Goal: Task Accomplishment & Management: Complete application form

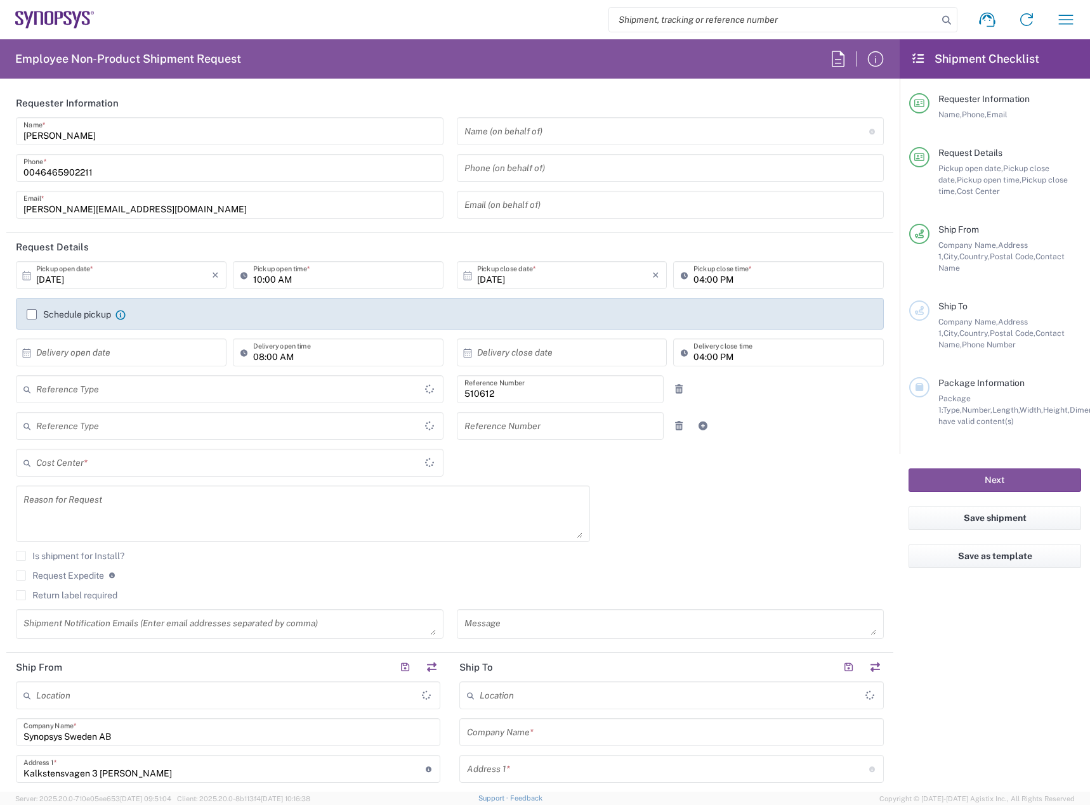
type input "Department"
type input "Delivered at Place"
type input "SE80, SDG, HAPS, HW 510612"
type input "[GEOGRAPHIC_DATA]"
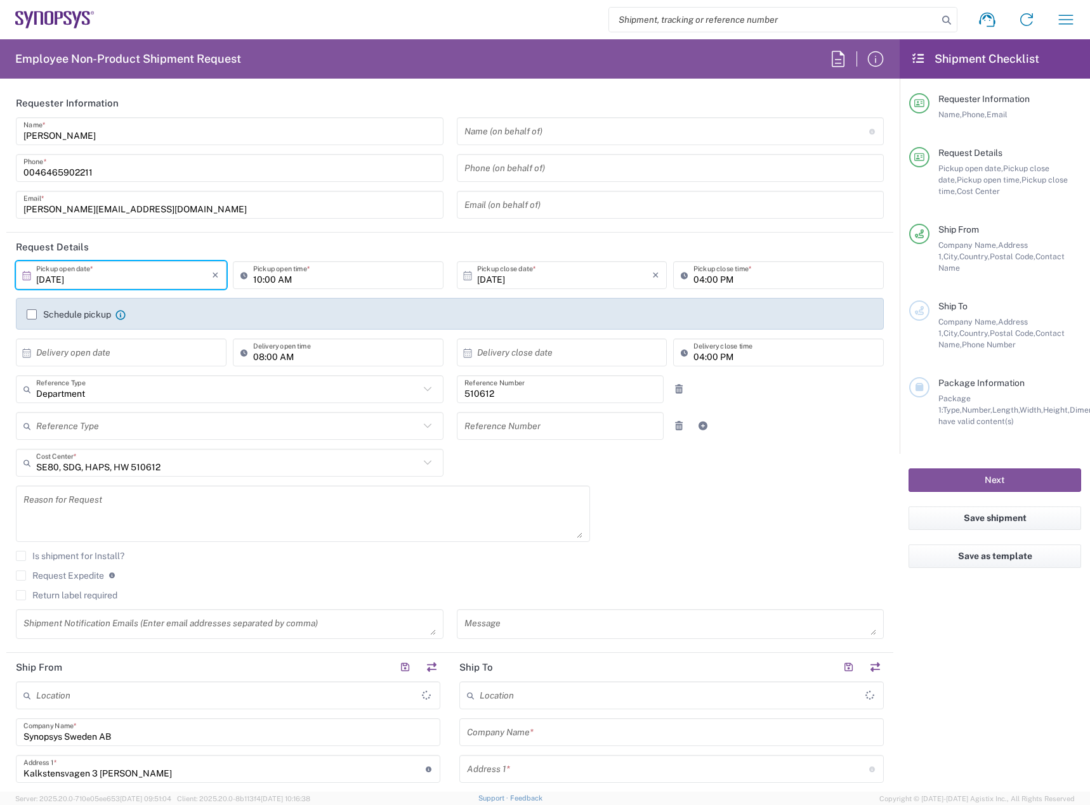
click at [144, 284] on input "[DATE]" at bounding box center [124, 275] width 176 height 22
type input "[PERSON_NAME] SE80"
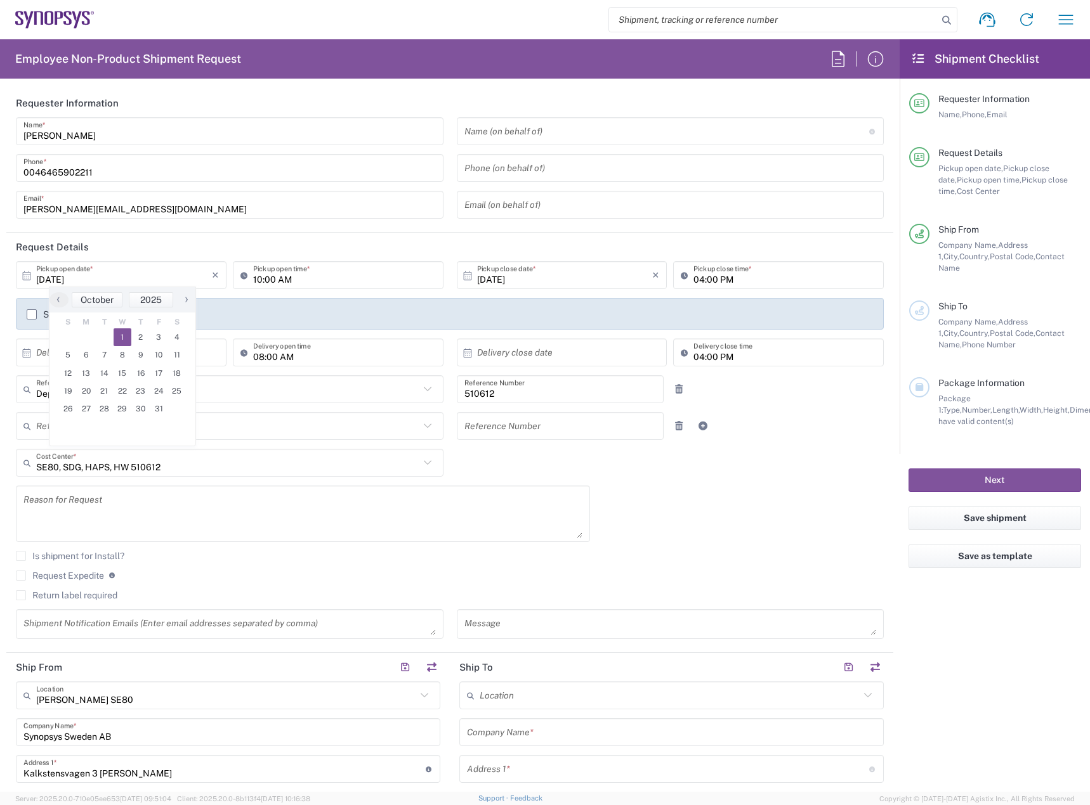
click at [127, 334] on span "1" at bounding box center [123, 338] width 18 height 18
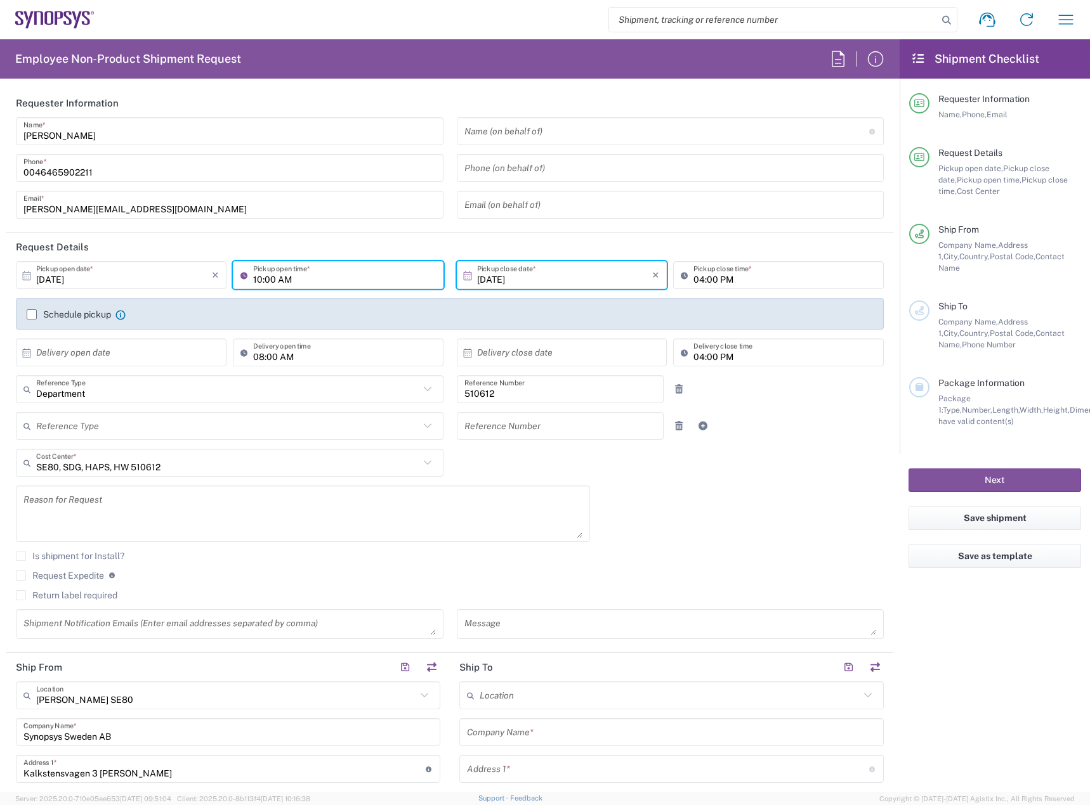
click at [259, 277] on input "10:00 AM" at bounding box center [344, 275] width 183 height 22
type input "11:00 AM"
click at [693, 276] on input "04:00 PM" at bounding box center [784, 275] width 183 height 22
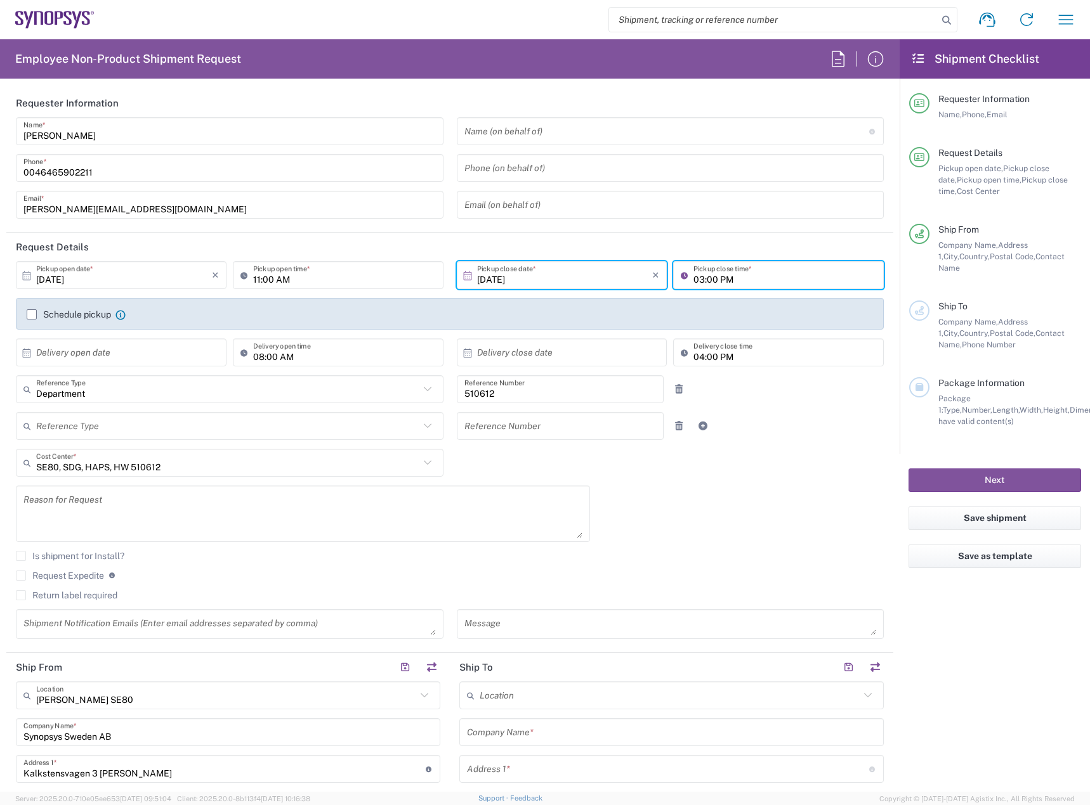
type input "03:00 PM"
click at [79, 320] on div "Schedule pickup When scheduling a pickup please be sure to meet the following c…" at bounding box center [449, 319] width 859 height 20
click at [79, 317] on label "Schedule pickup" at bounding box center [69, 315] width 84 height 10
click at [32, 315] on input "Schedule pickup" at bounding box center [32, 315] width 0 height 0
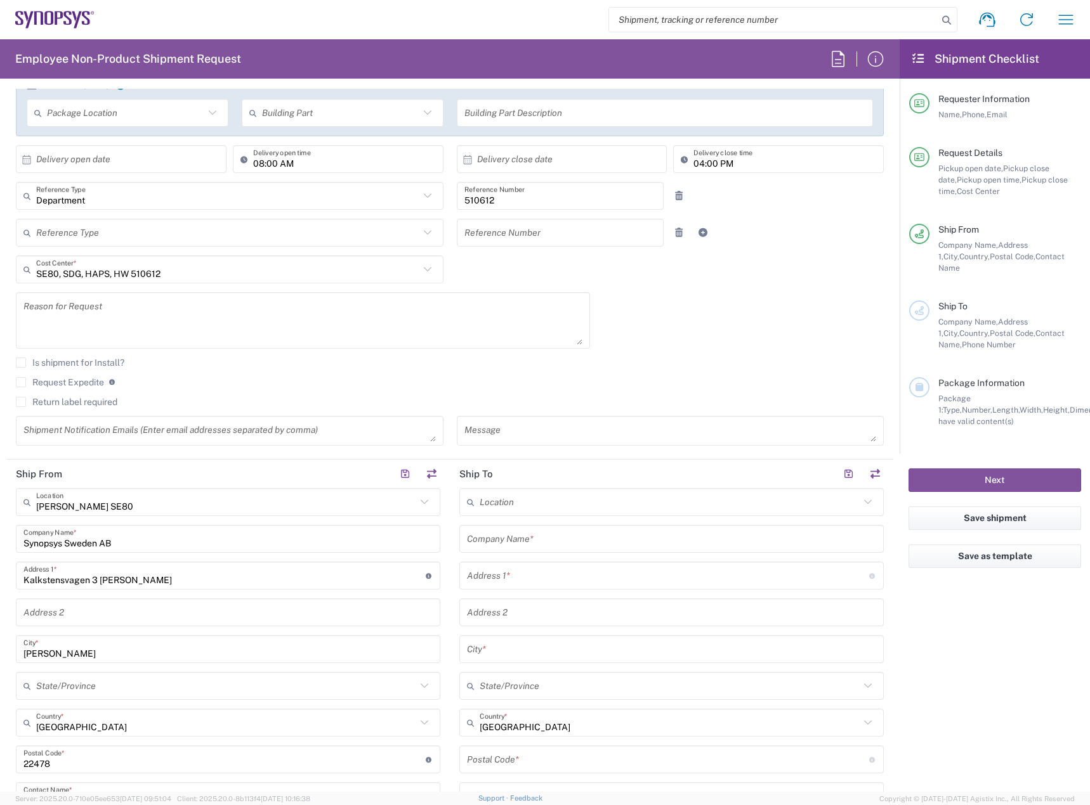
scroll to position [254, 0]
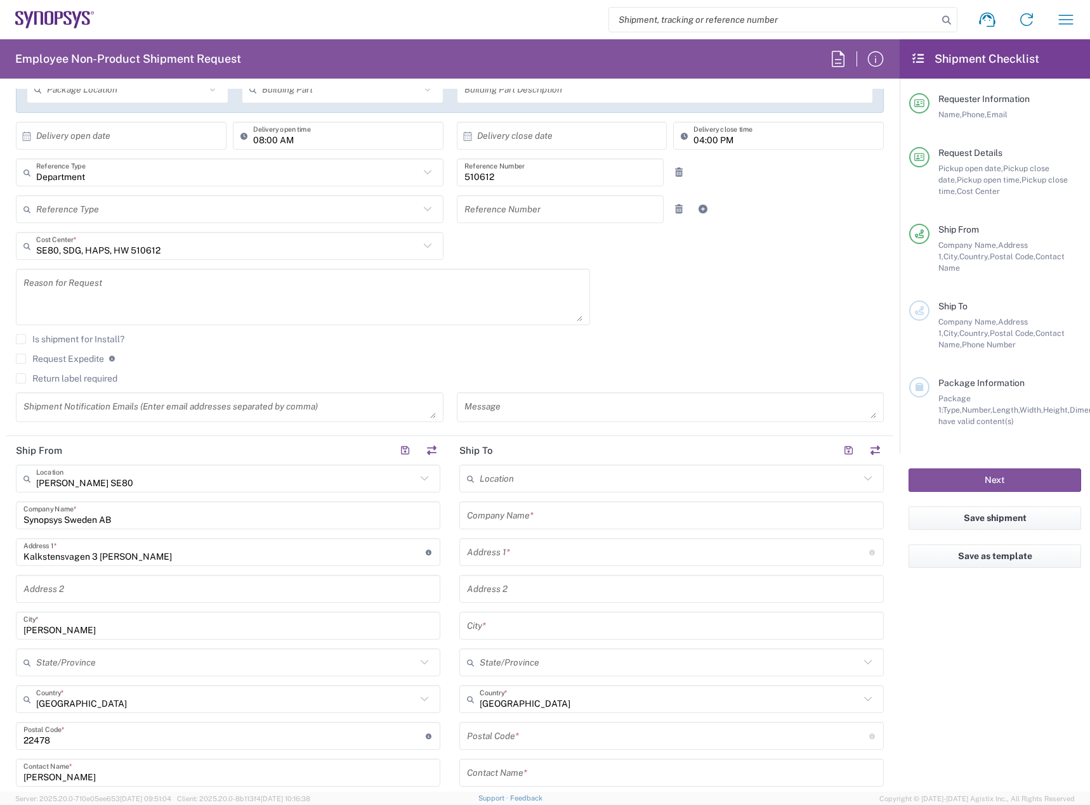
click at [525, 515] on input "text" at bounding box center [671, 516] width 409 height 22
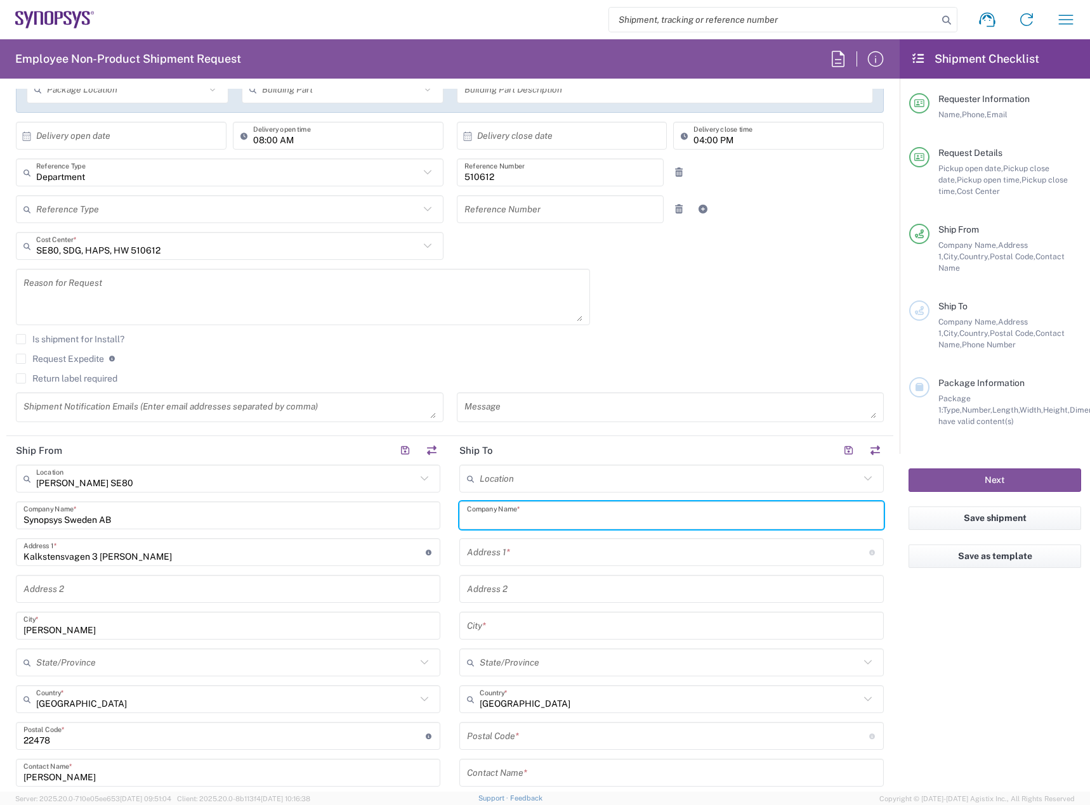
click at [531, 478] on input "text" at bounding box center [669, 479] width 380 height 22
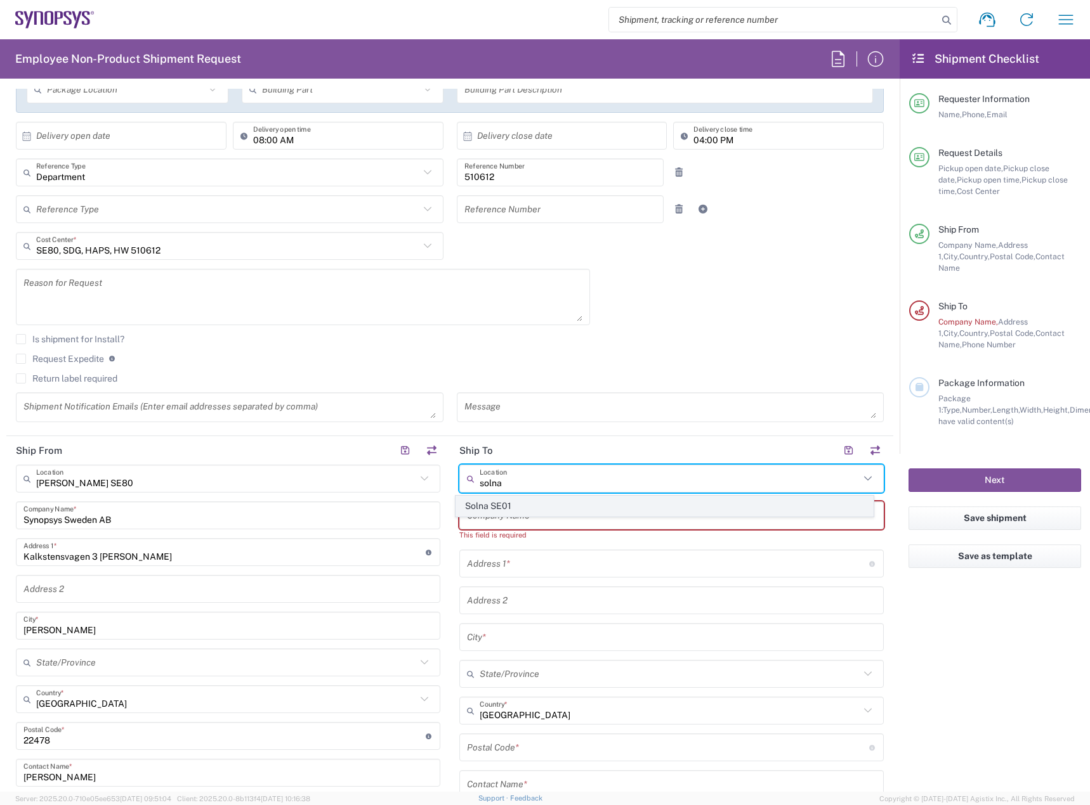
click at [525, 510] on span "Solna SE01" at bounding box center [664, 507] width 417 height 20
type input "Solna SE01"
type input "Synopsys Sweden AB"
type input "[PERSON_NAME]:s Boulevard 34"
type input "Solna"
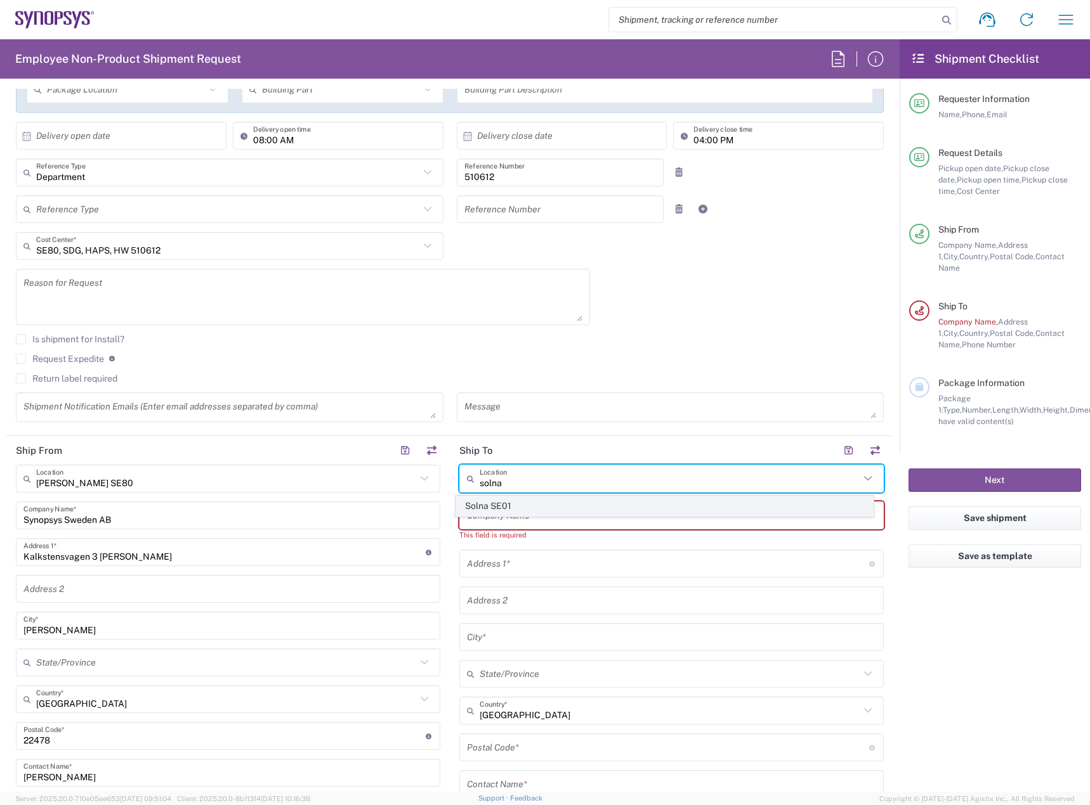
type input "16973"
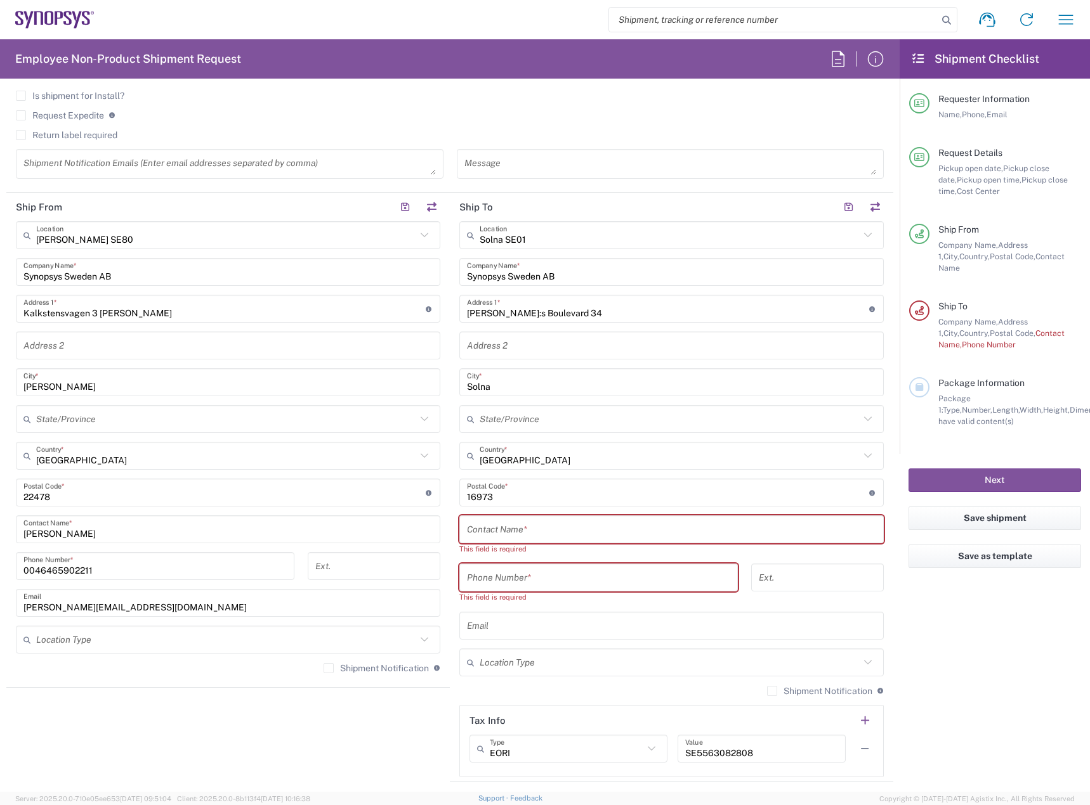
scroll to position [571, 0]
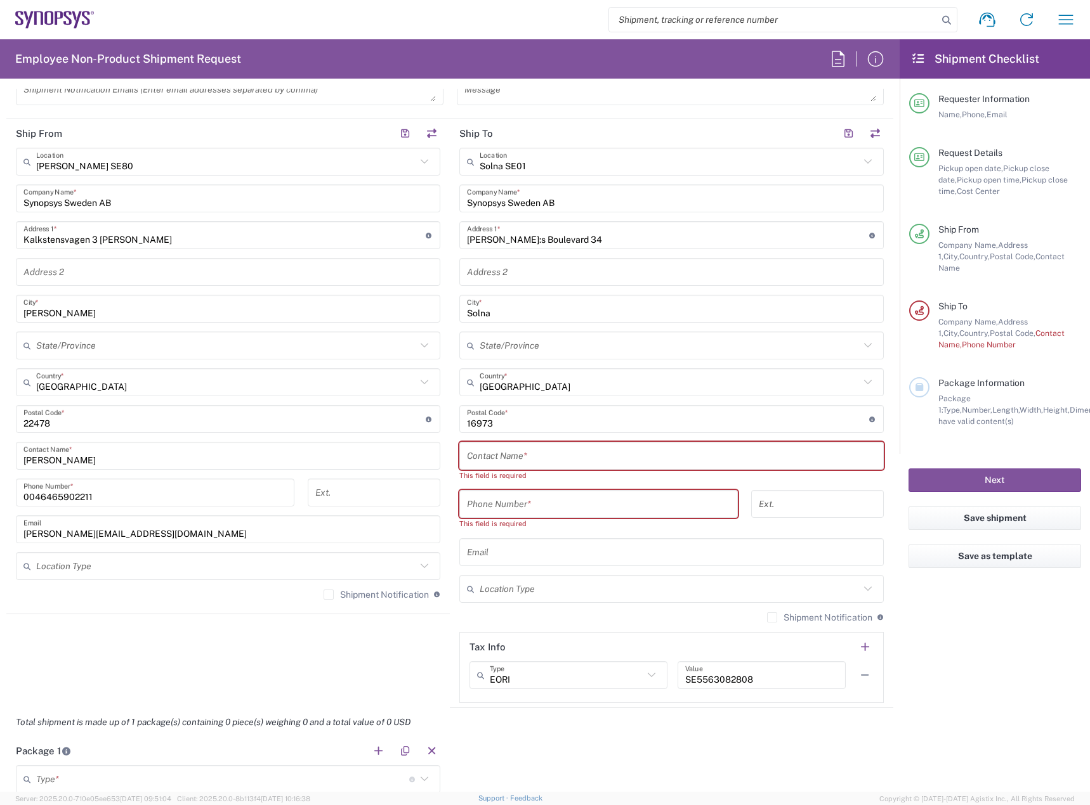
click at [544, 459] on input "text" at bounding box center [671, 456] width 409 height 22
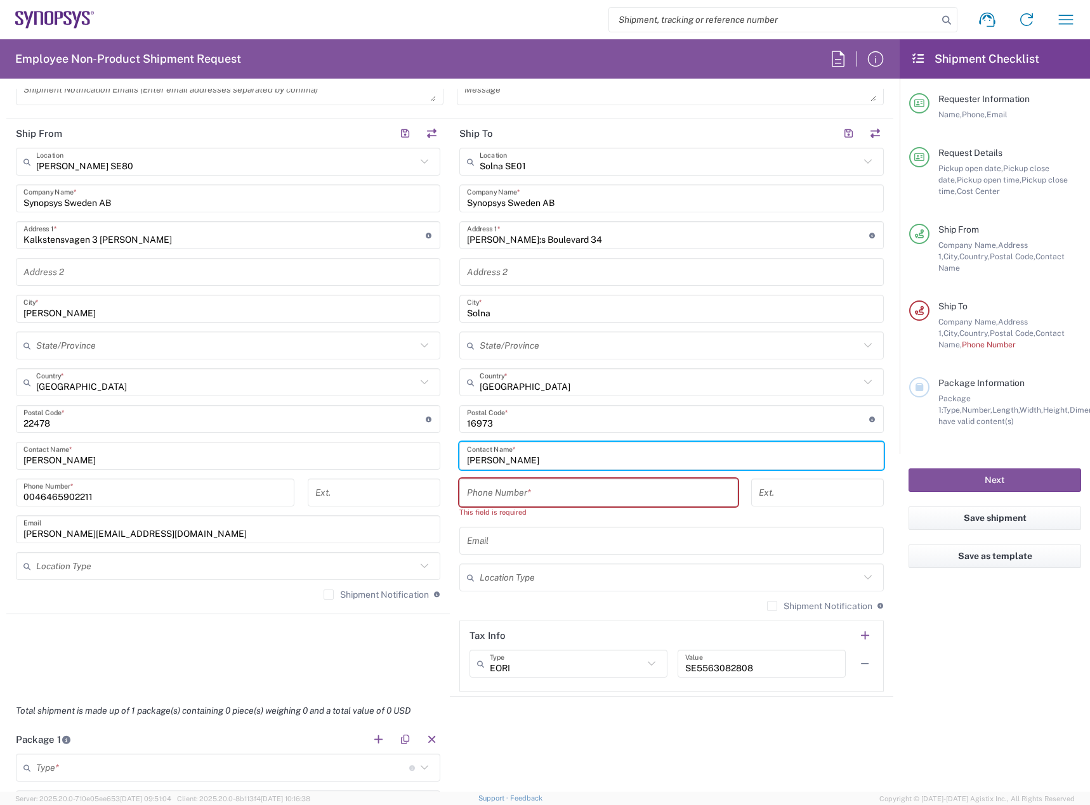
type input "[PERSON_NAME]"
click at [549, 492] on input "tel" at bounding box center [598, 493] width 263 height 22
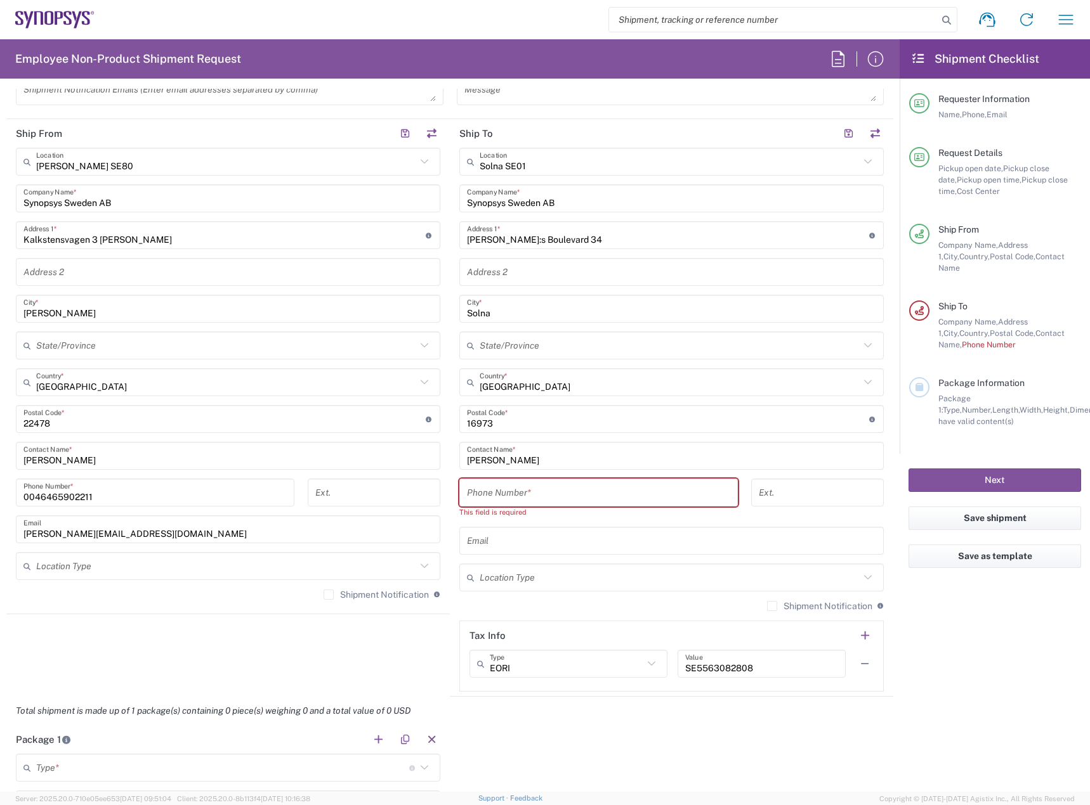
click at [599, 498] on input "tel" at bounding box center [598, 493] width 263 height 22
paste input "[PHONE_NUMBER]"
click at [493, 499] on input "[PHONE_NUMBER]" at bounding box center [598, 493] width 263 height 22
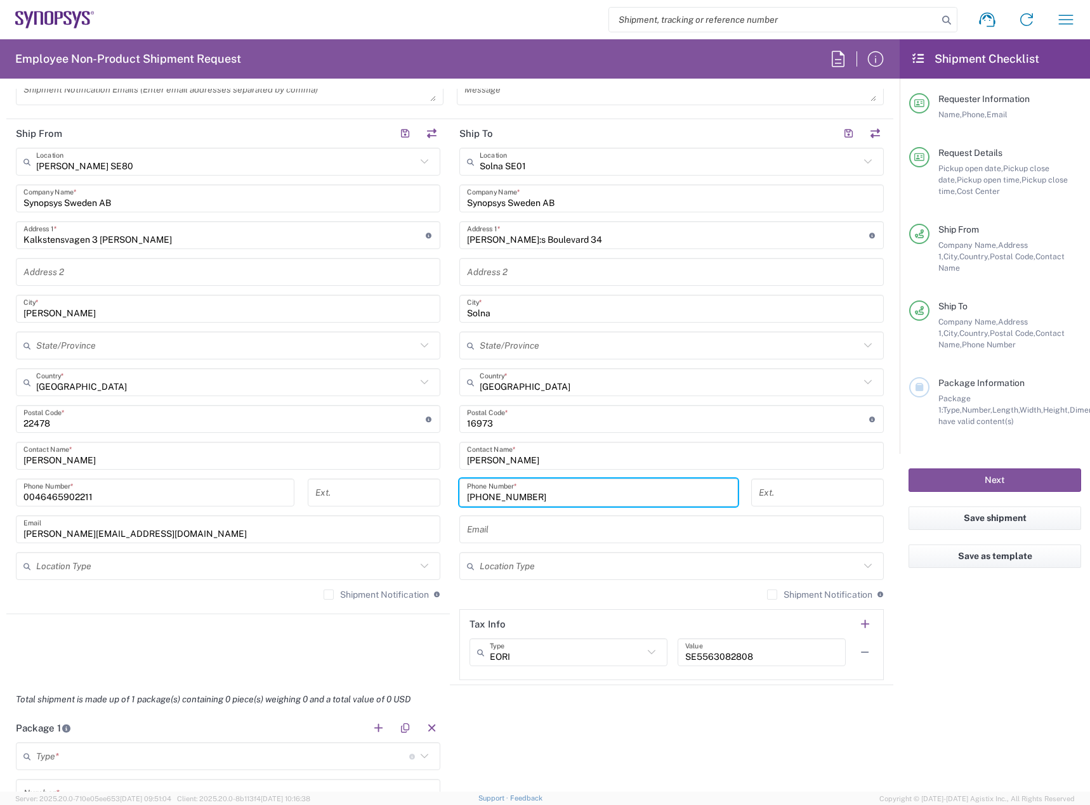
type input "[PHONE_NUMBER]"
click at [536, 525] on input "text" at bounding box center [671, 530] width 409 height 22
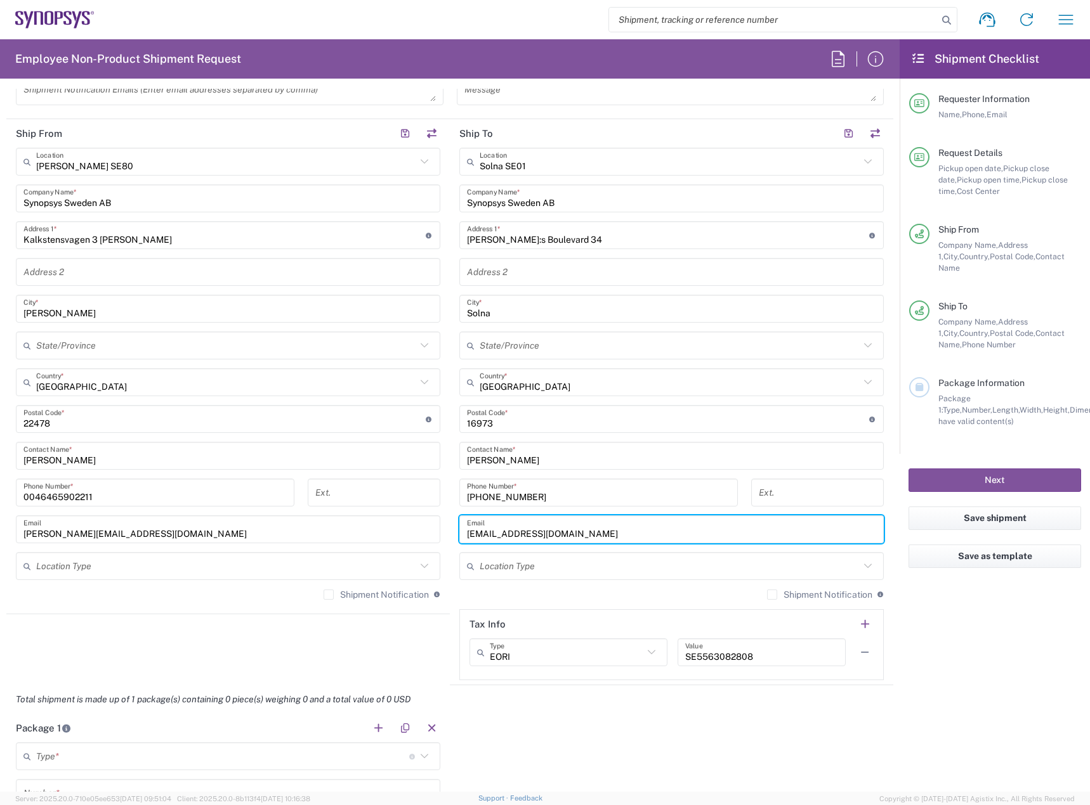
scroll to position [888, 0]
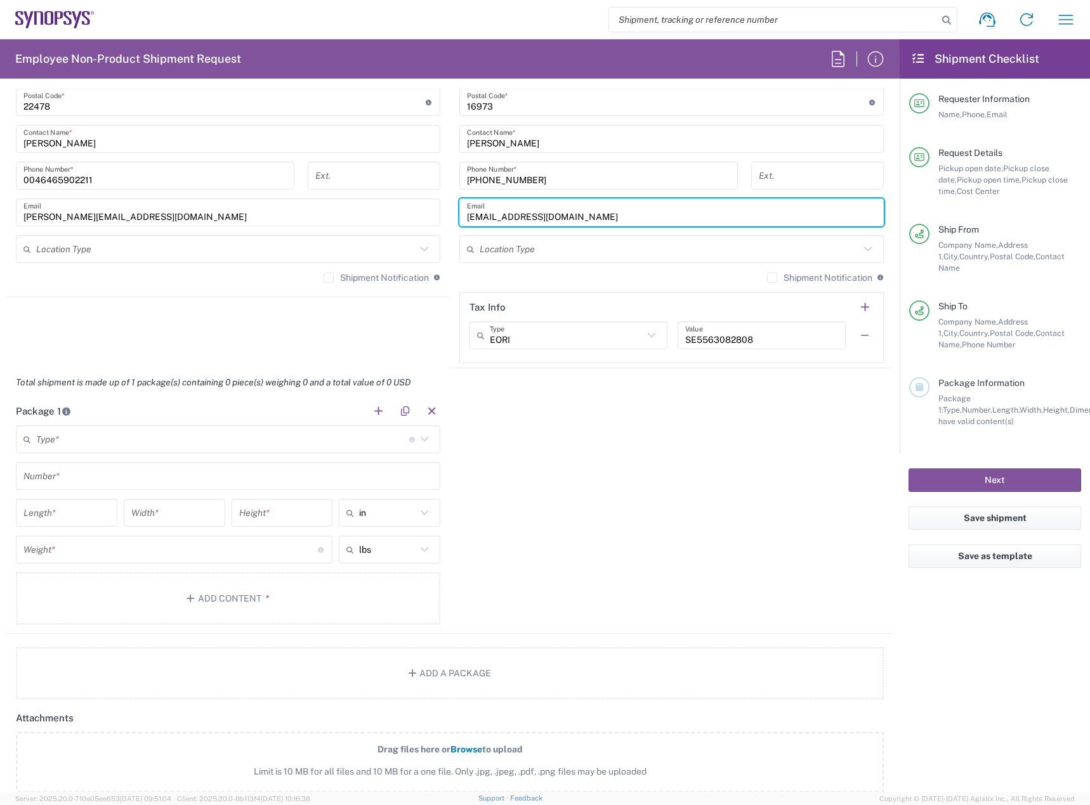
type input "[EMAIL_ADDRESS][DOMAIN_NAME]"
click at [307, 443] on input "text" at bounding box center [222, 440] width 373 height 22
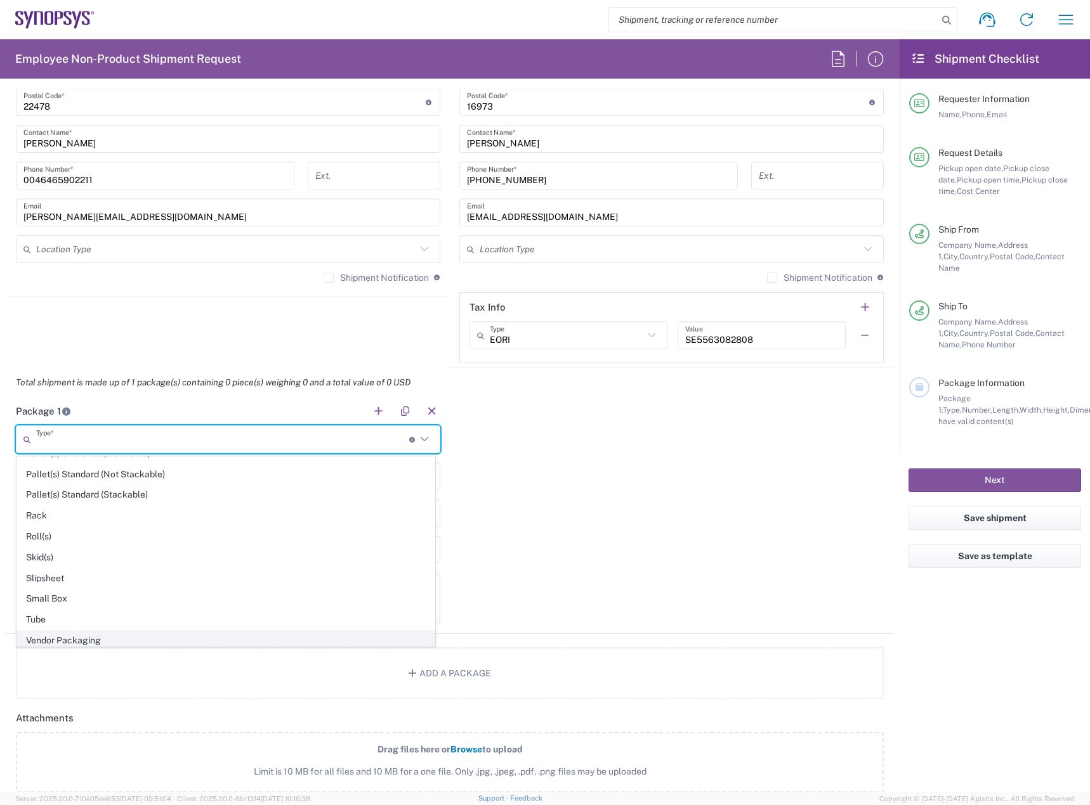
scroll to position [600, 0]
click at [190, 637] on span "Your Packaging" at bounding box center [225, 637] width 417 height 20
type input "Your Packaging"
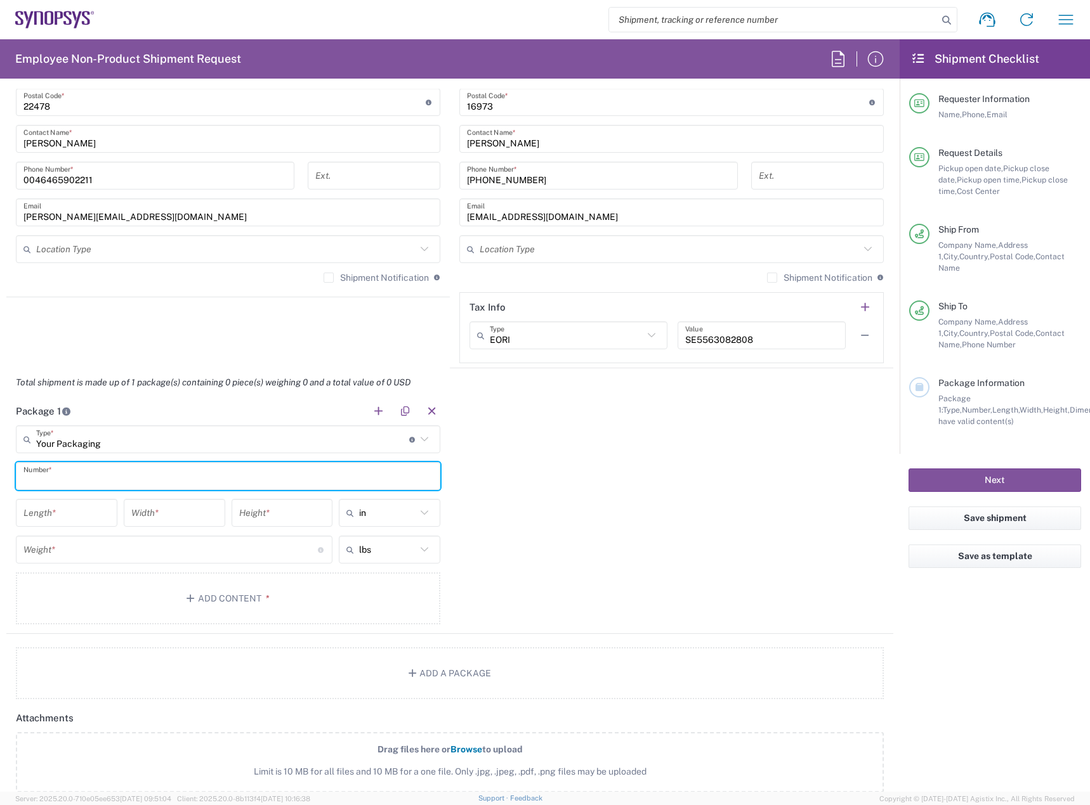
click at [190, 475] on input "text" at bounding box center [227, 477] width 409 height 22
type input "1"
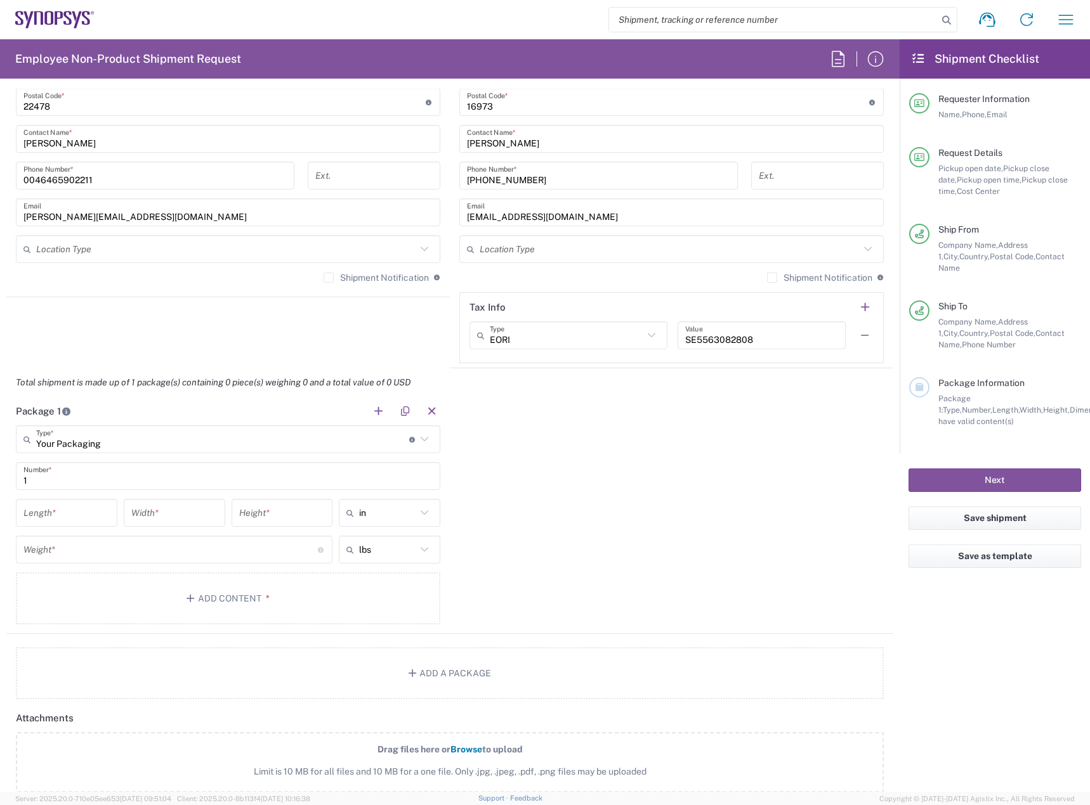
click at [353, 513] on icon at bounding box center [352, 513] width 13 height 20
click at [360, 551] on ul "in cm ft" at bounding box center [385, 561] width 99 height 62
click at [360, 556] on span "cm" at bounding box center [386, 562] width 98 height 20
type input "cm"
click at [379, 549] on input "text" at bounding box center [387, 550] width 57 height 20
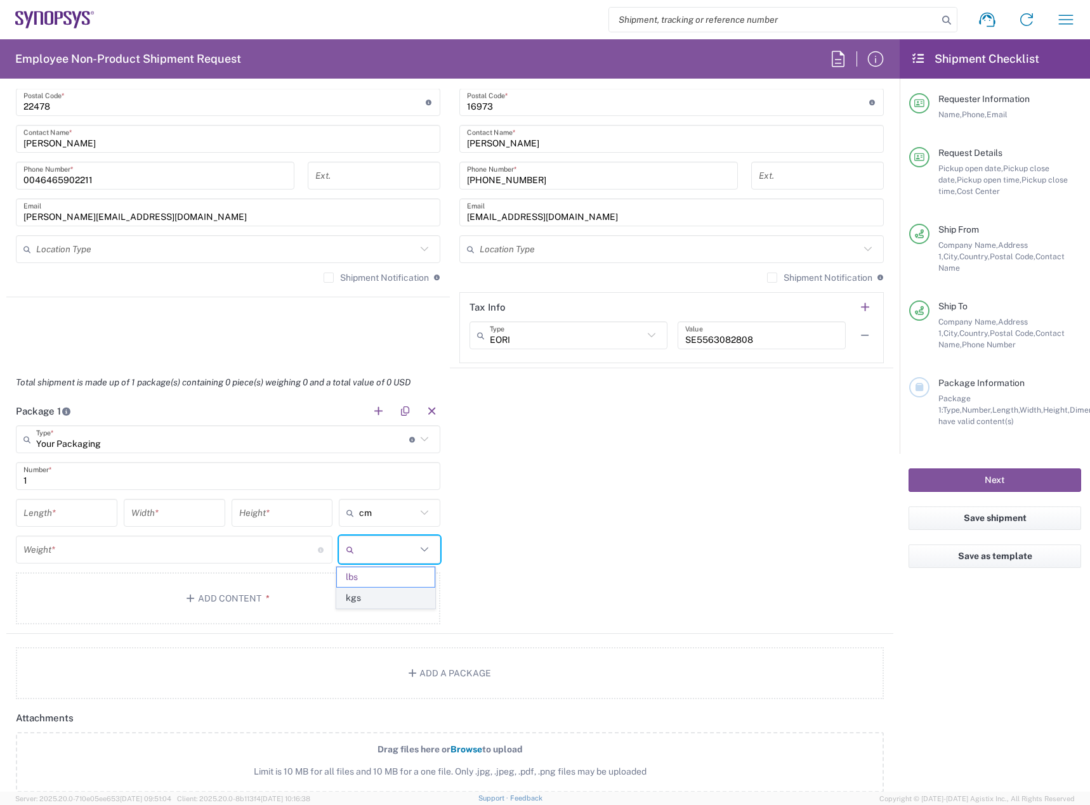
click at [372, 601] on span "kgs" at bounding box center [386, 599] width 98 height 20
type input "kgs"
click at [93, 519] on input "number" at bounding box center [66, 513] width 86 height 22
type input "36"
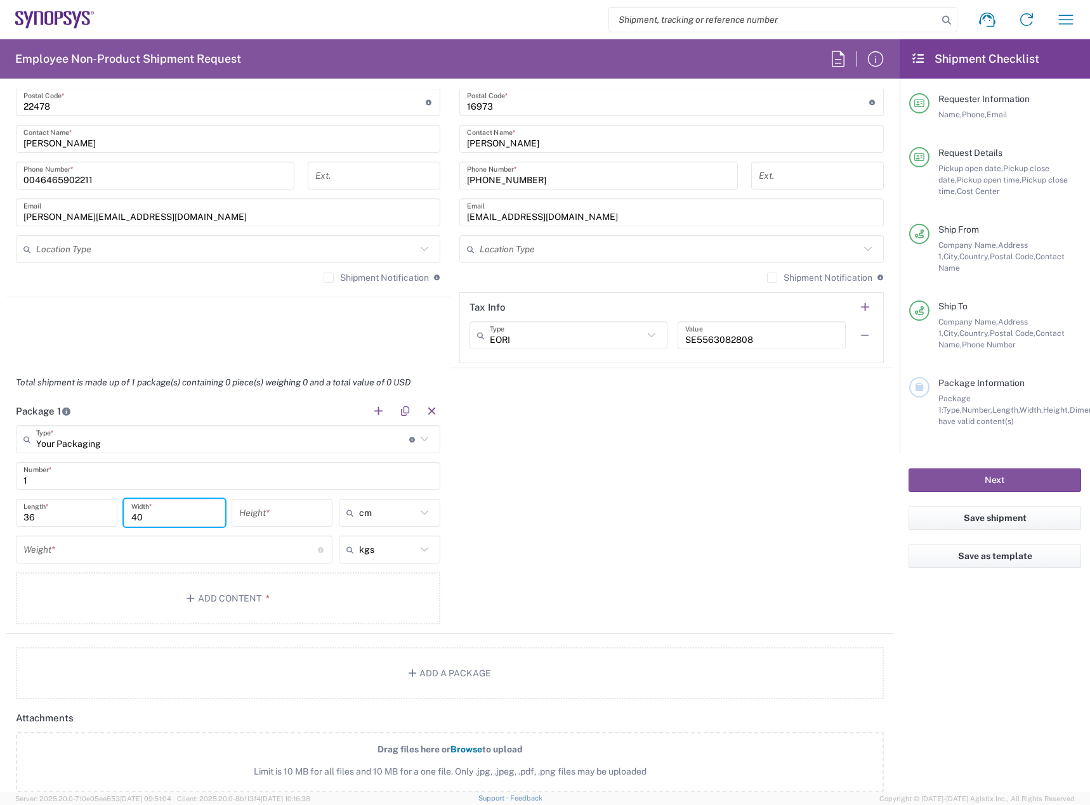
type input "40"
type input "6"
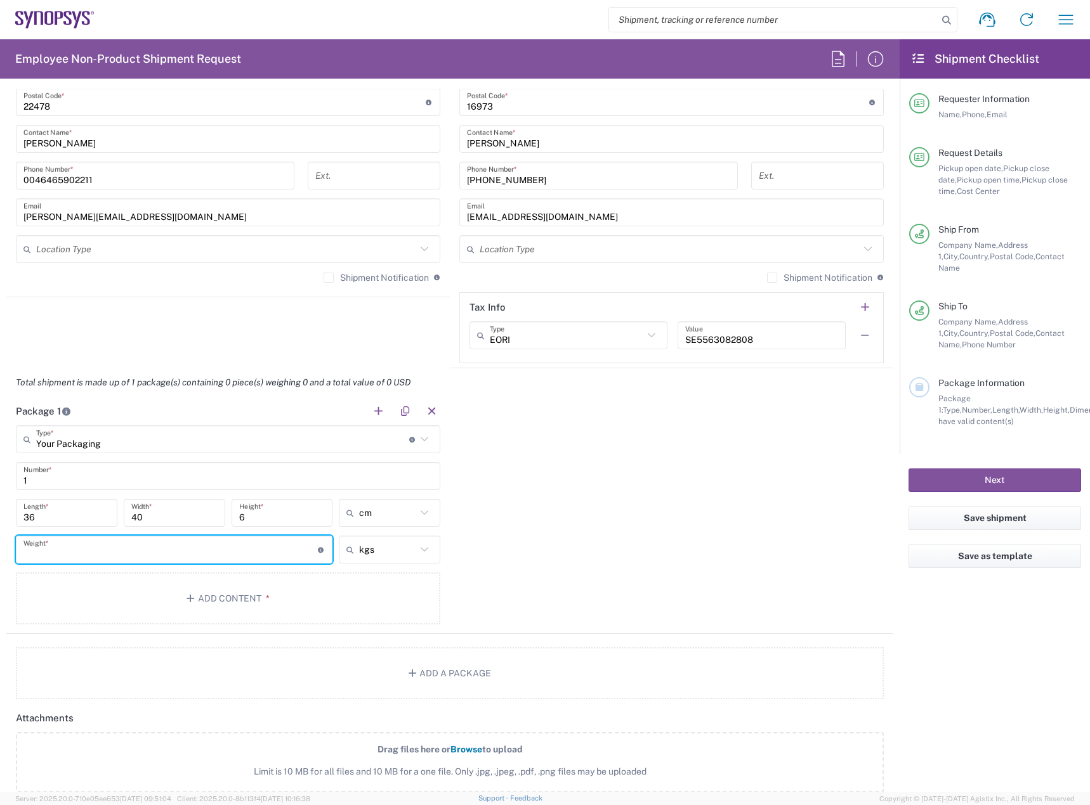
click at [99, 552] on input "number" at bounding box center [170, 550] width 294 height 22
type input "2.6"
click at [135, 594] on button "Add Content *" at bounding box center [228, 599] width 424 height 52
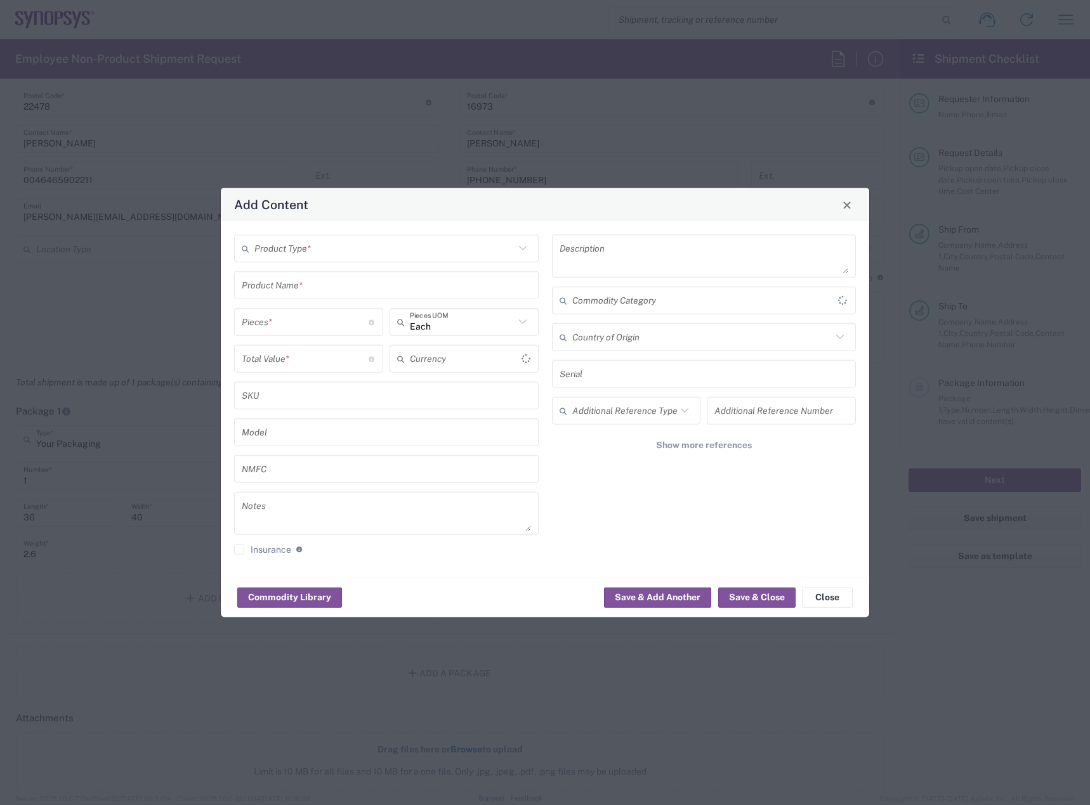
type input "US Dollar"
click at [353, 249] on input "text" at bounding box center [384, 248] width 260 height 22
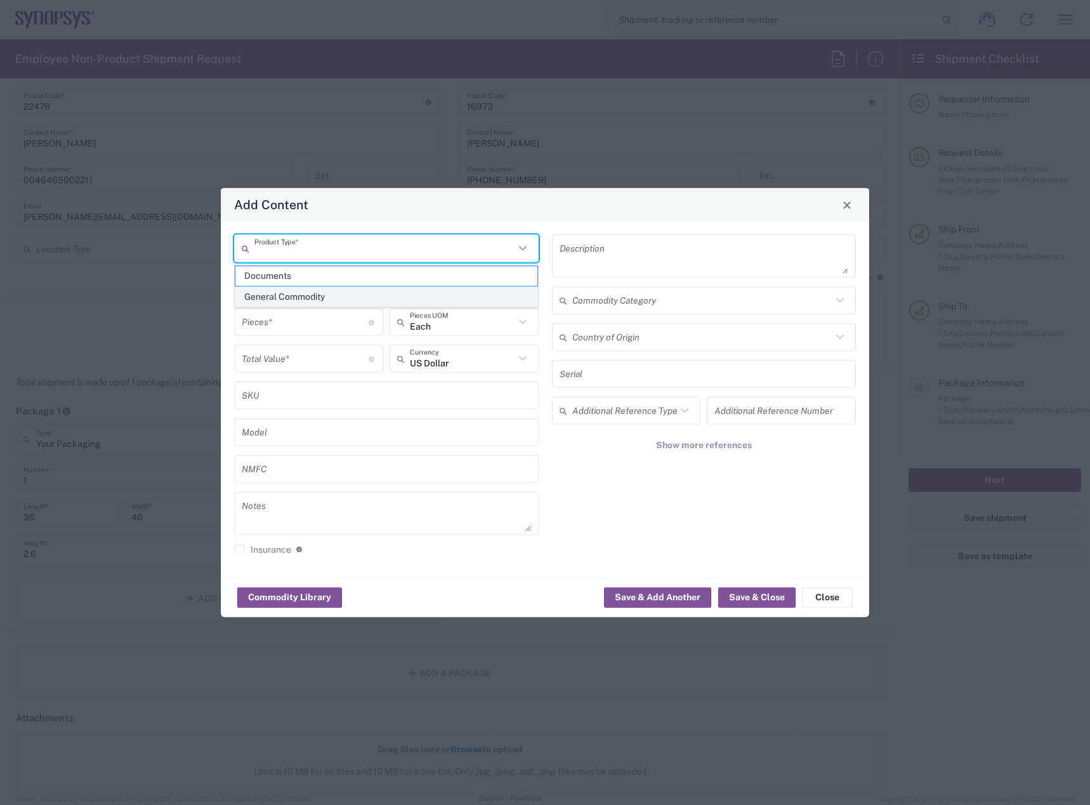
click at [345, 300] on span "General Commodity" at bounding box center [386, 297] width 302 height 20
type input "General Commodity"
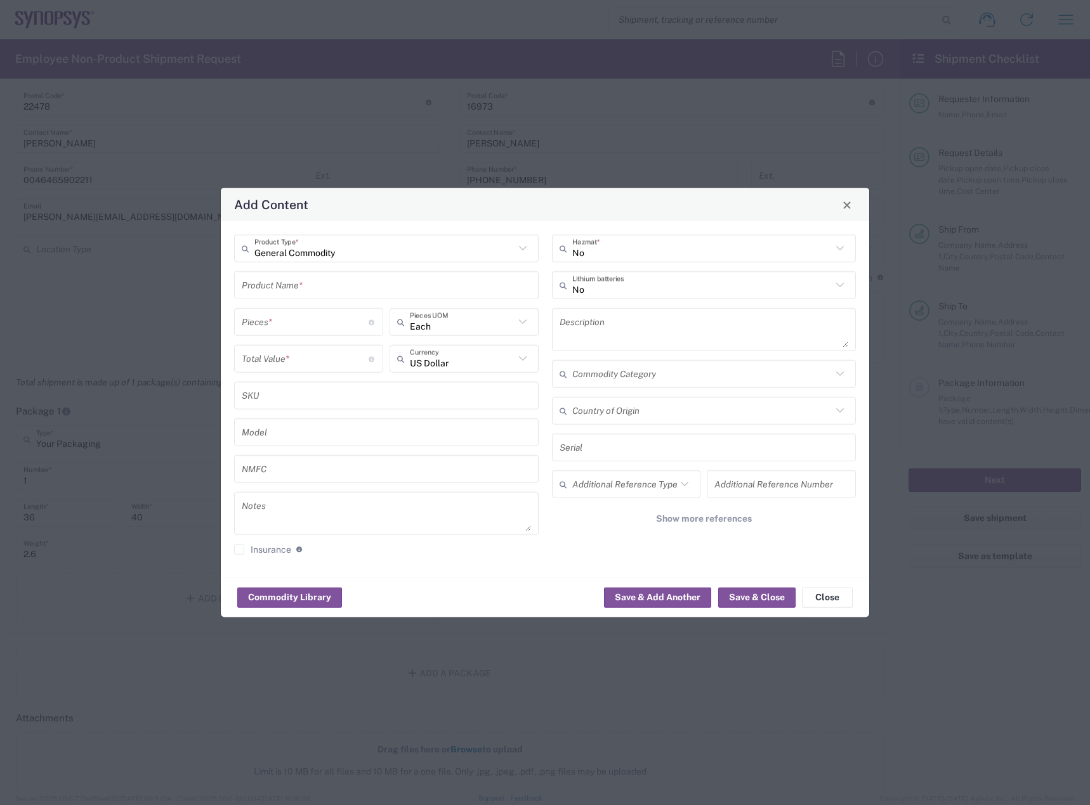
click at [344, 287] on input "text" at bounding box center [386, 285] width 289 height 22
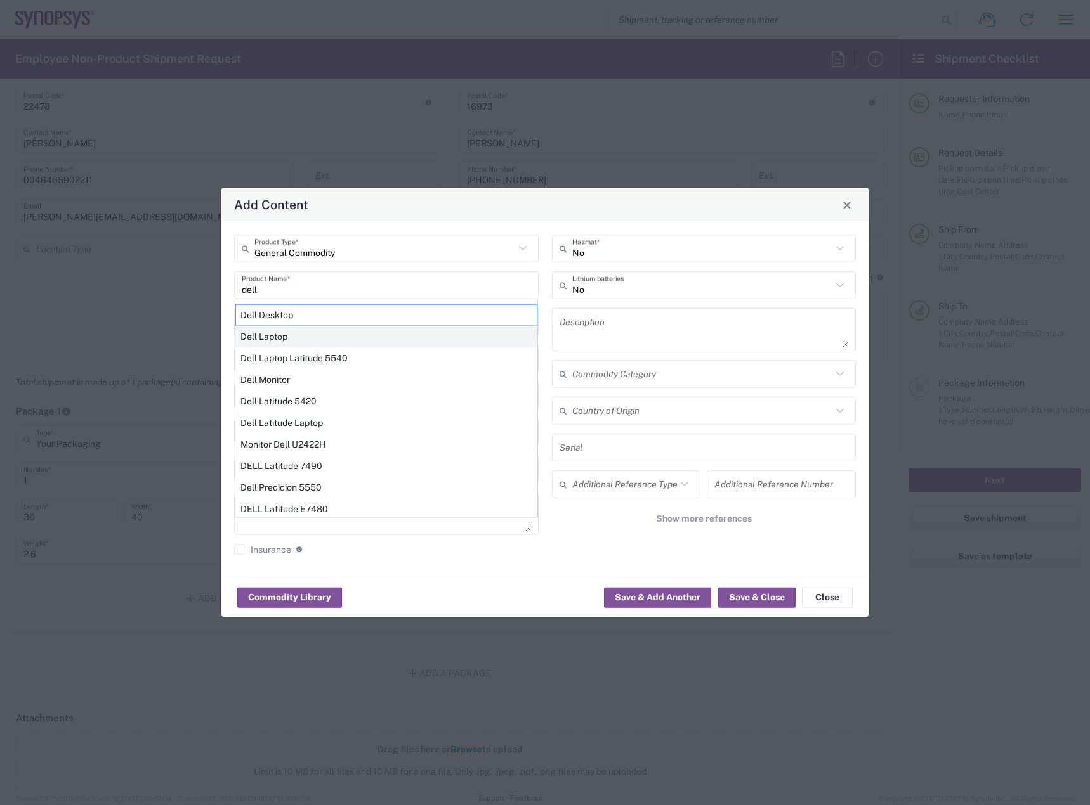
click at [376, 338] on div "Dell Laptop" at bounding box center [386, 337] width 302 height 22
type input "Dell Laptop"
type textarea "Dell Laptop"
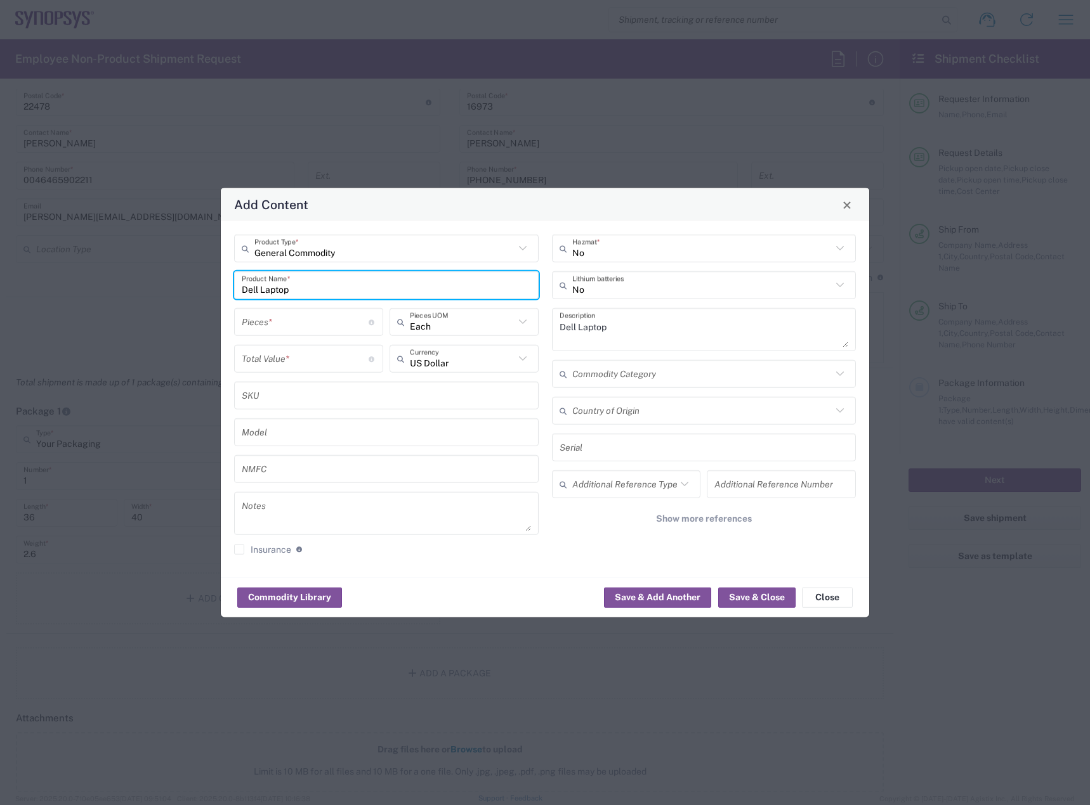
click at [323, 321] on input "number" at bounding box center [305, 322] width 127 height 22
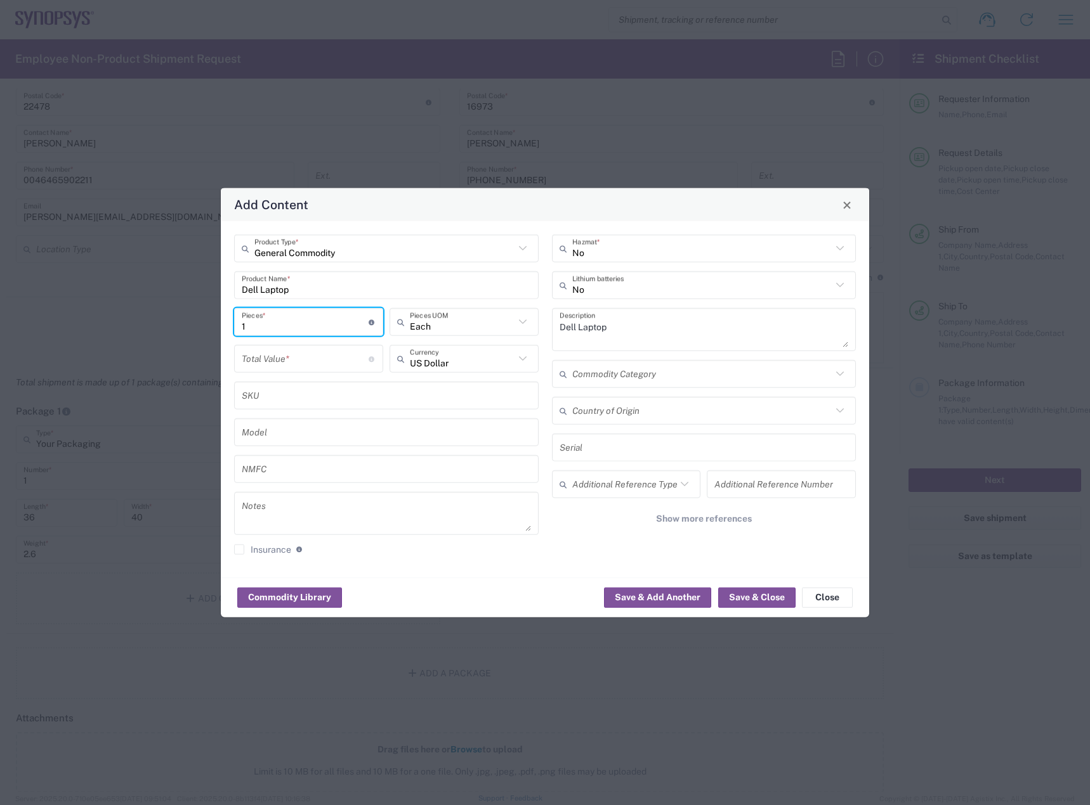
type input "1"
click at [318, 361] on input "number" at bounding box center [305, 359] width 127 height 22
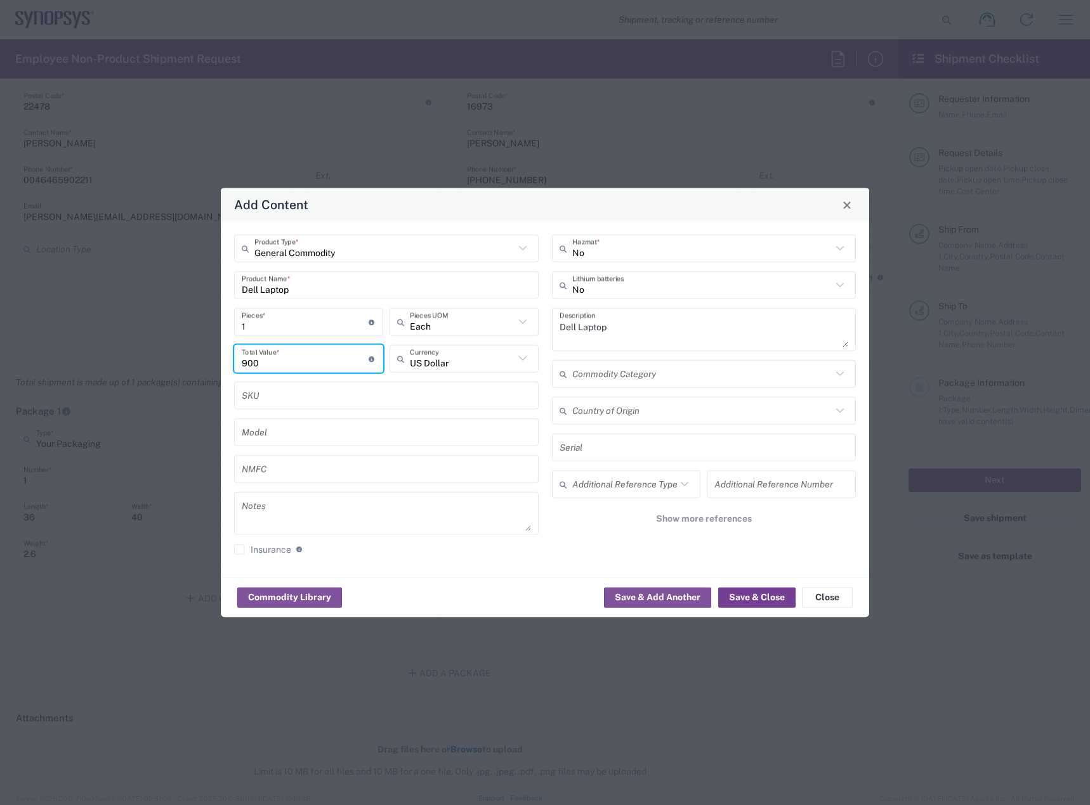
type input "900"
click at [734, 599] on button "Save & Close" at bounding box center [756, 597] width 77 height 20
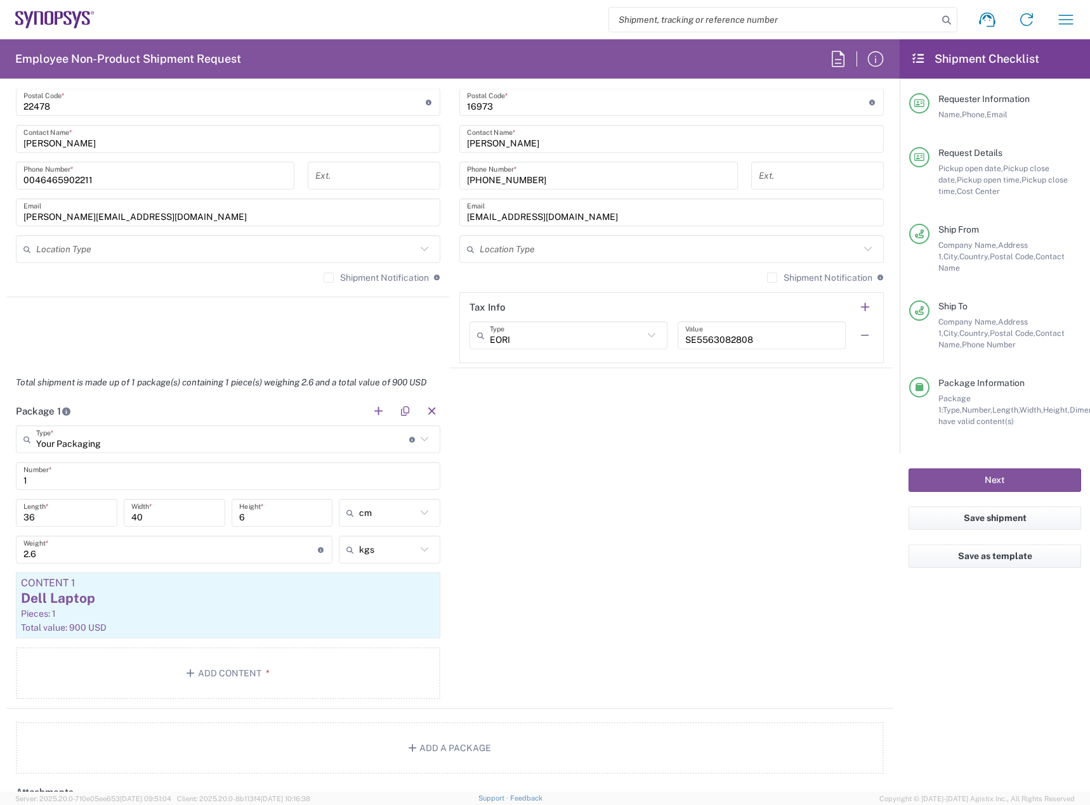
click at [678, 618] on div "Package 1 Your Packaging Type * Material used to package goods Bale(s) Basket(s…" at bounding box center [449, 553] width 887 height 312
click at [264, 586] on div "Content 1" at bounding box center [228, 583] width 414 height 11
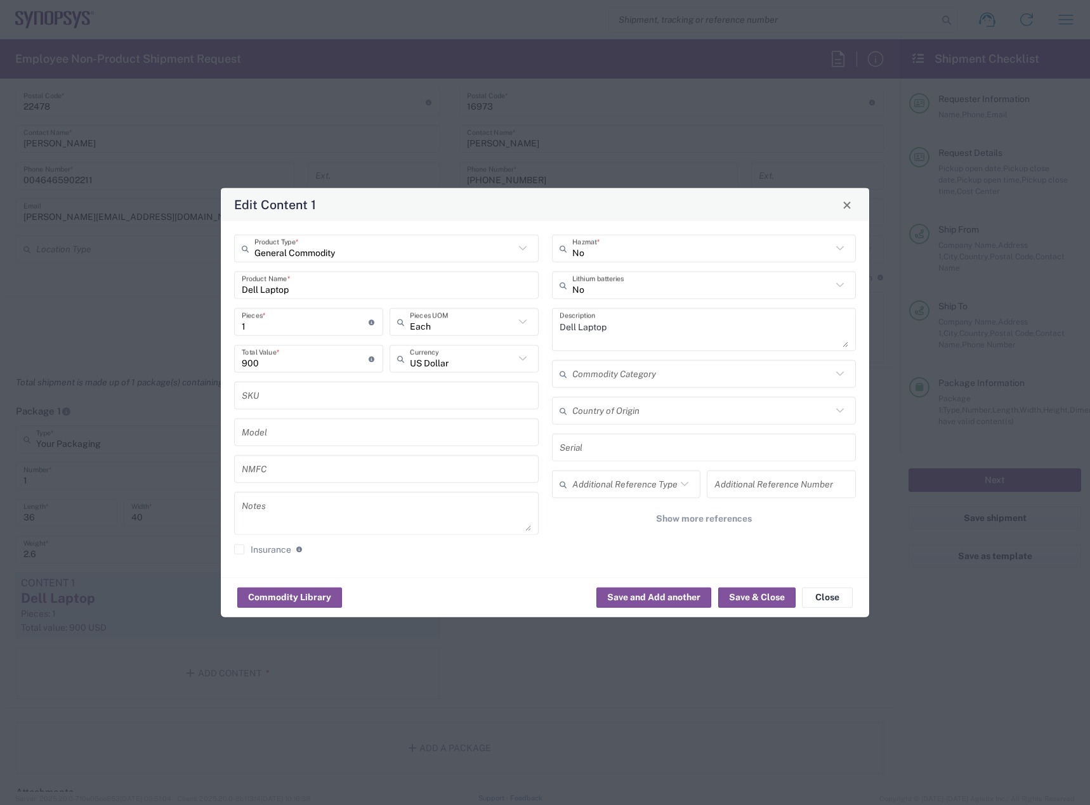
click at [619, 453] on input "text" at bounding box center [703, 447] width 289 height 22
paste input "8RBMFD4"
type input "8RBMFD4"
click at [736, 605] on button "Save & Close" at bounding box center [756, 597] width 77 height 20
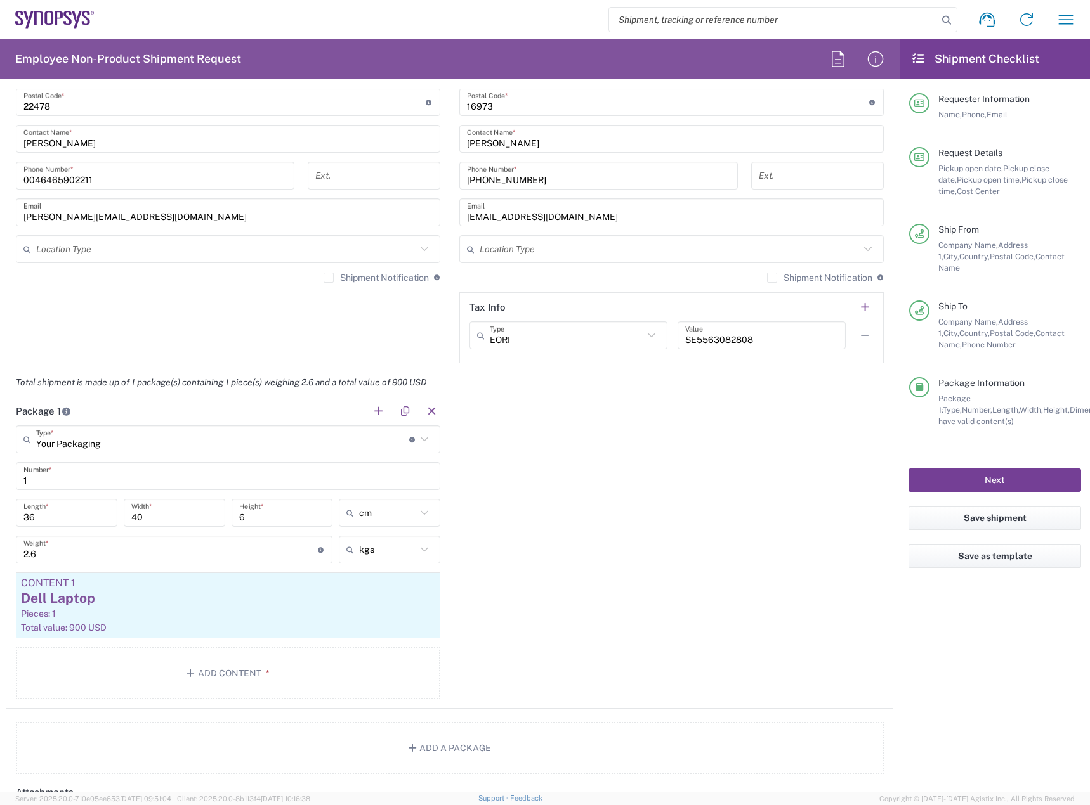
click at [955, 471] on button "Next" at bounding box center [994, 480] width 173 height 23
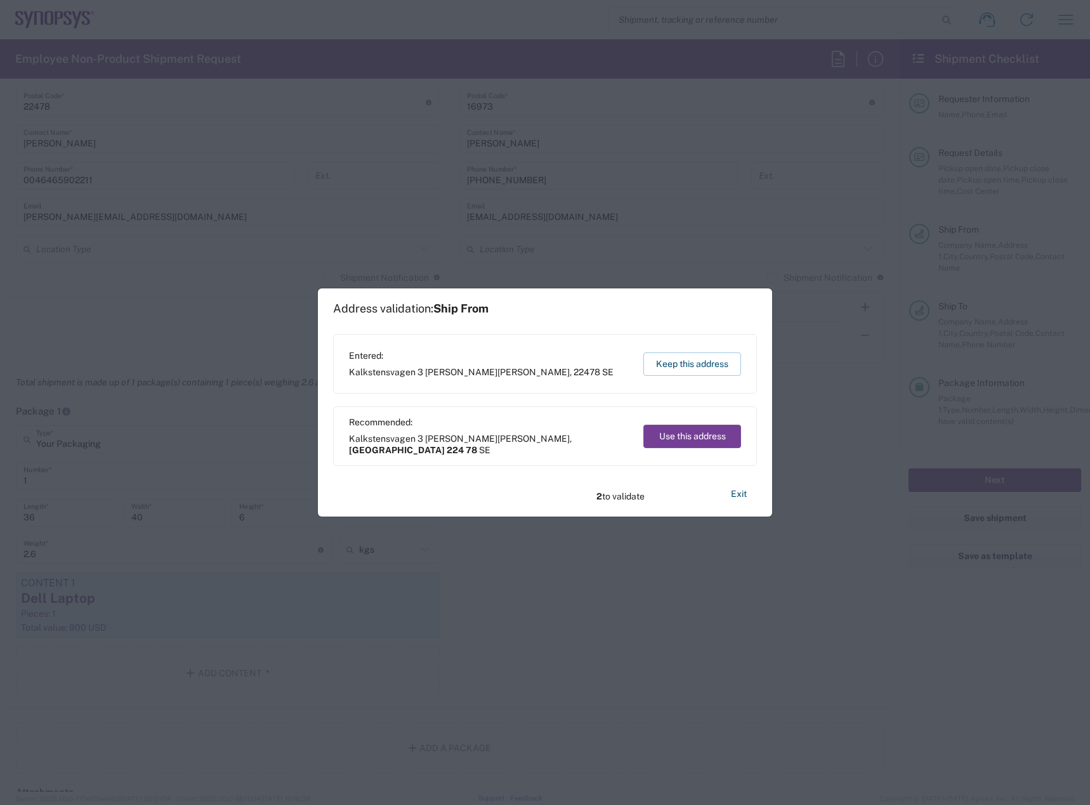
click at [672, 440] on button "Use this address" at bounding box center [692, 436] width 98 height 23
type input "[GEOGRAPHIC_DATA]"
type input "224 78"
type input "169 73"
